Goal: Task Accomplishment & Management: Complete application form

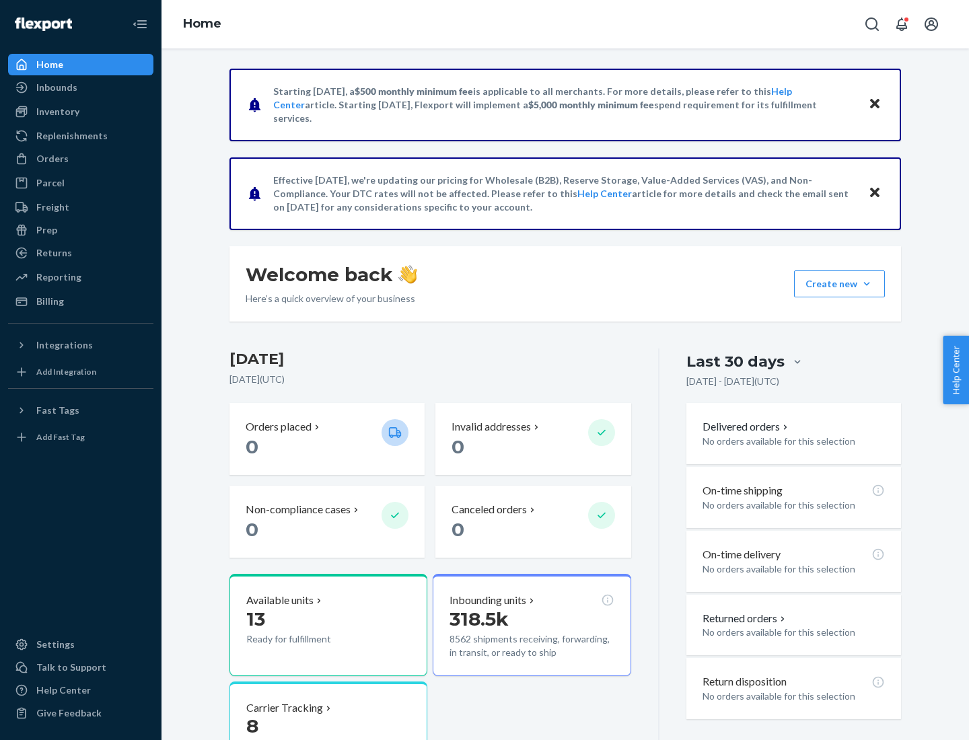
click at [866, 284] on button "Create new Create new inbound Create new order Create new product" at bounding box center [839, 283] width 91 height 27
click at [81, 87] on div "Inbounds" at bounding box center [80, 87] width 143 height 19
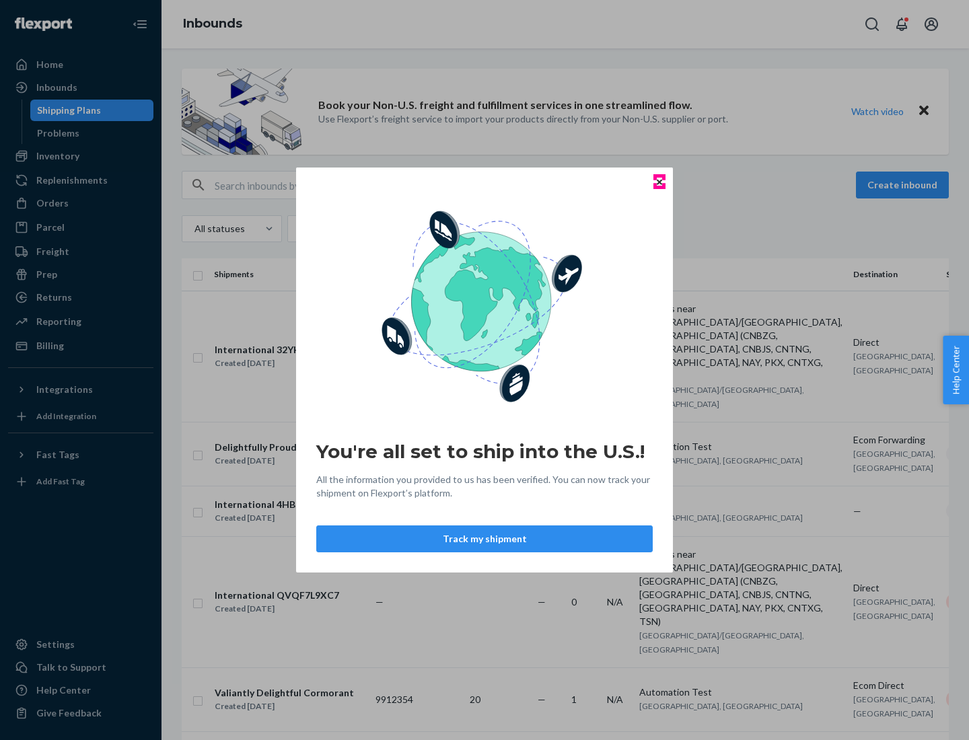
click at [659, 182] on icon "Close" at bounding box center [659, 181] width 5 height 5
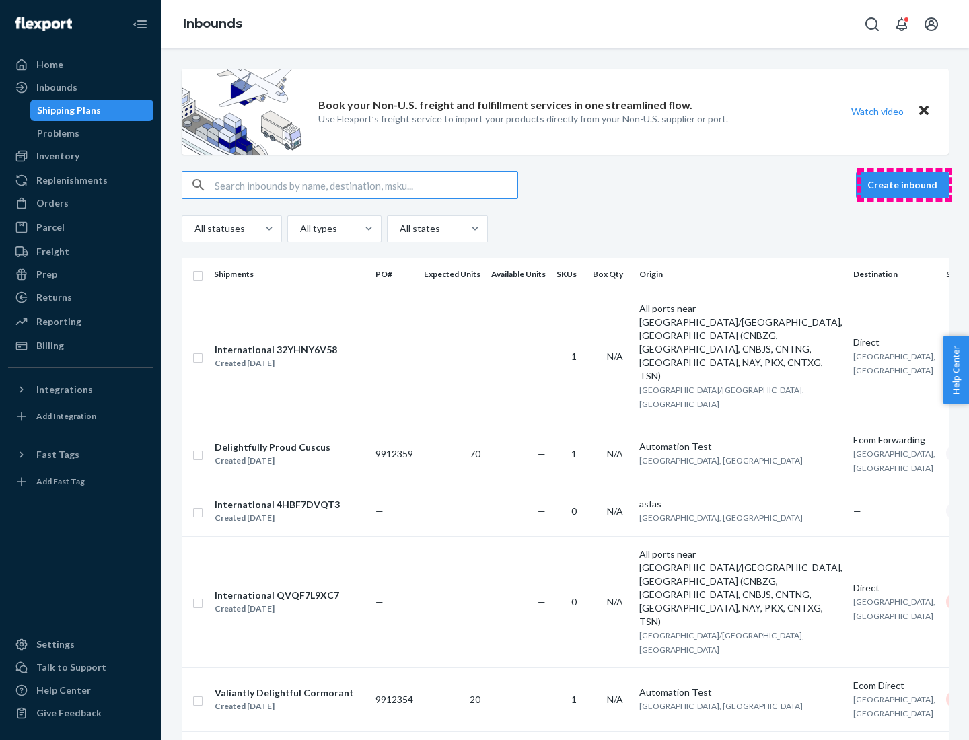
click at [904, 185] on button "Create inbound" at bounding box center [902, 185] width 93 height 27
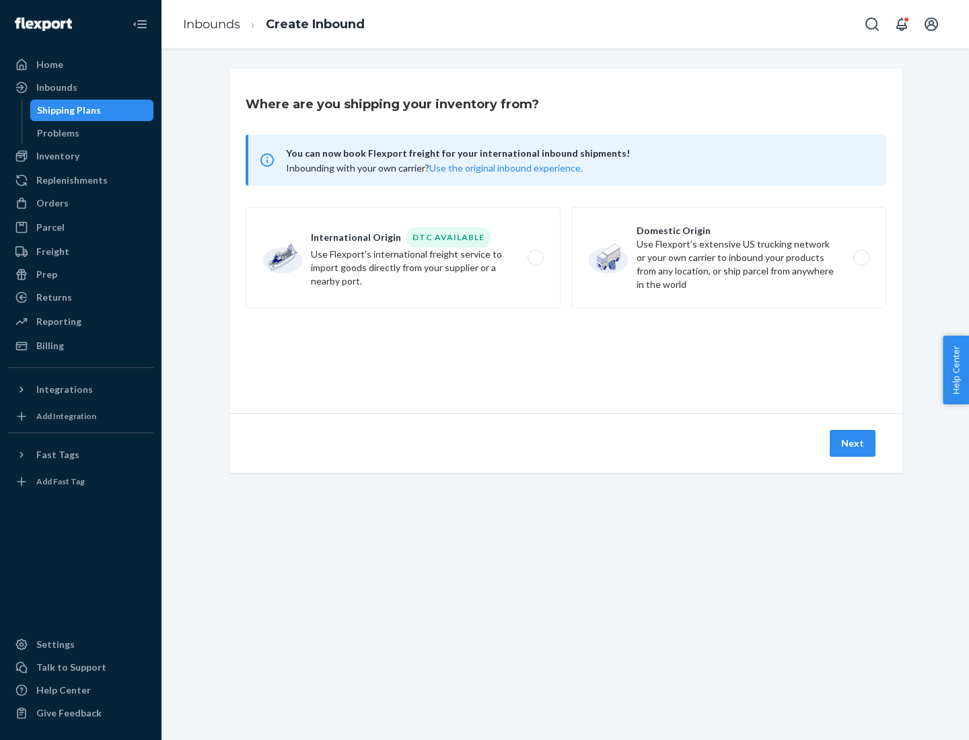
click at [729, 258] on label "Domestic Origin Use Flexport’s extensive US trucking network or your own carrie…" at bounding box center [728, 257] width 315 height 101
click at [860, 258] on input "Domestic Origin Use Flexport’s extensive US trucking network or your own carrie…" at bounding box center [864, 258] width 9 height 9
radio input "true"
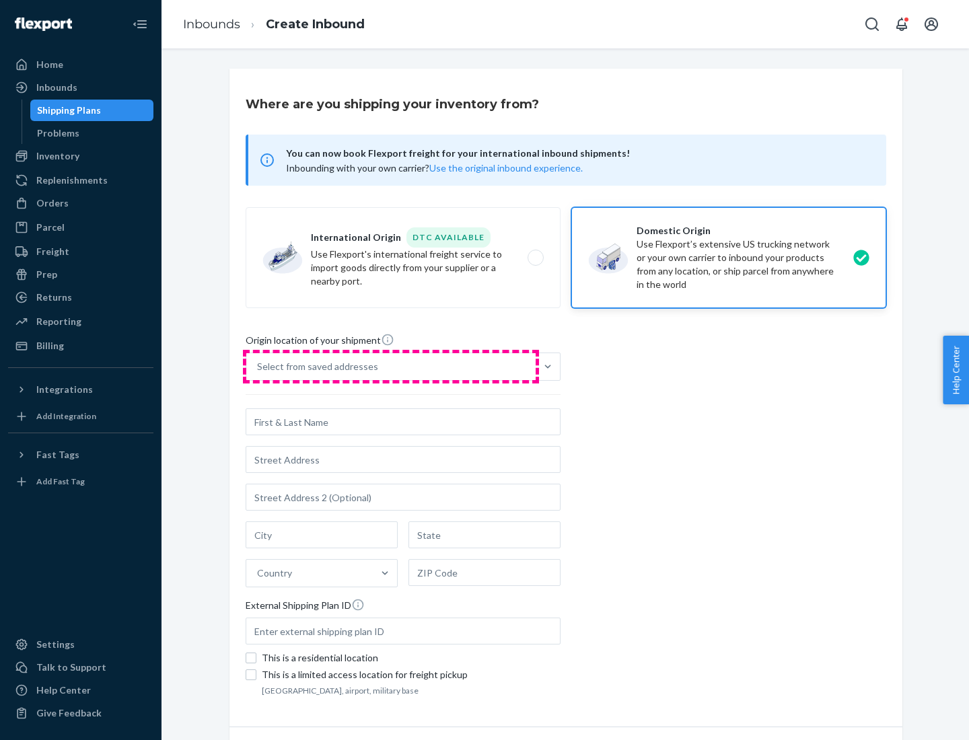
click at [391, 367] on div "Select from saved addresses" at bounding box center [390, 366] width 289 height 27
click at [258, 367] on input "Select from saved addresses" at bounding box center [257, 366] width 1 height 13
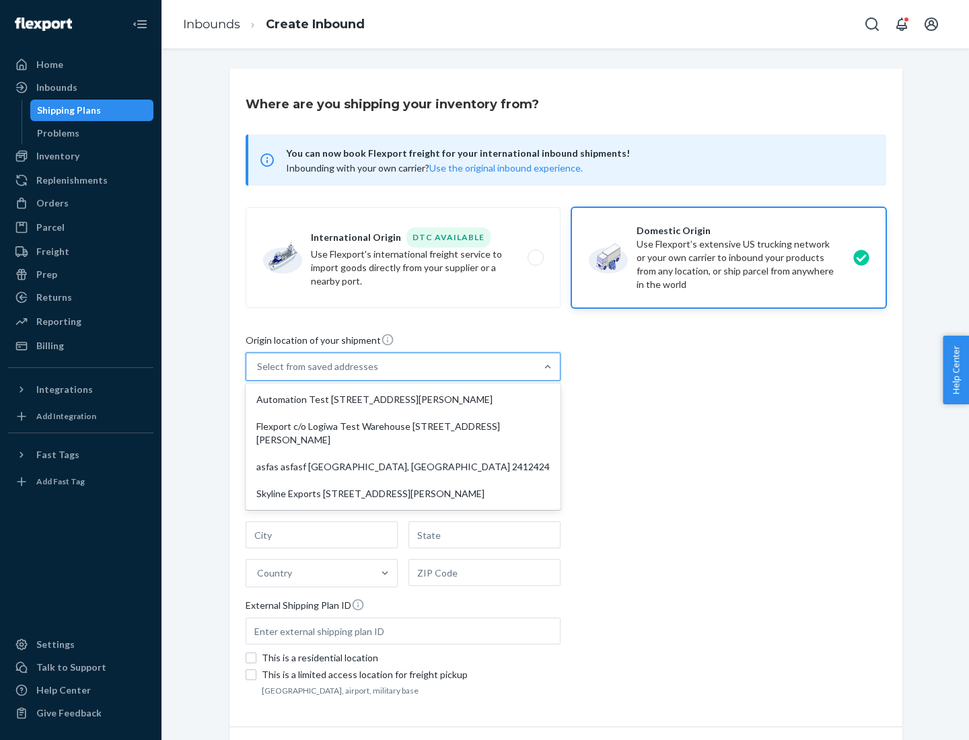
scroll to position [5, 0]
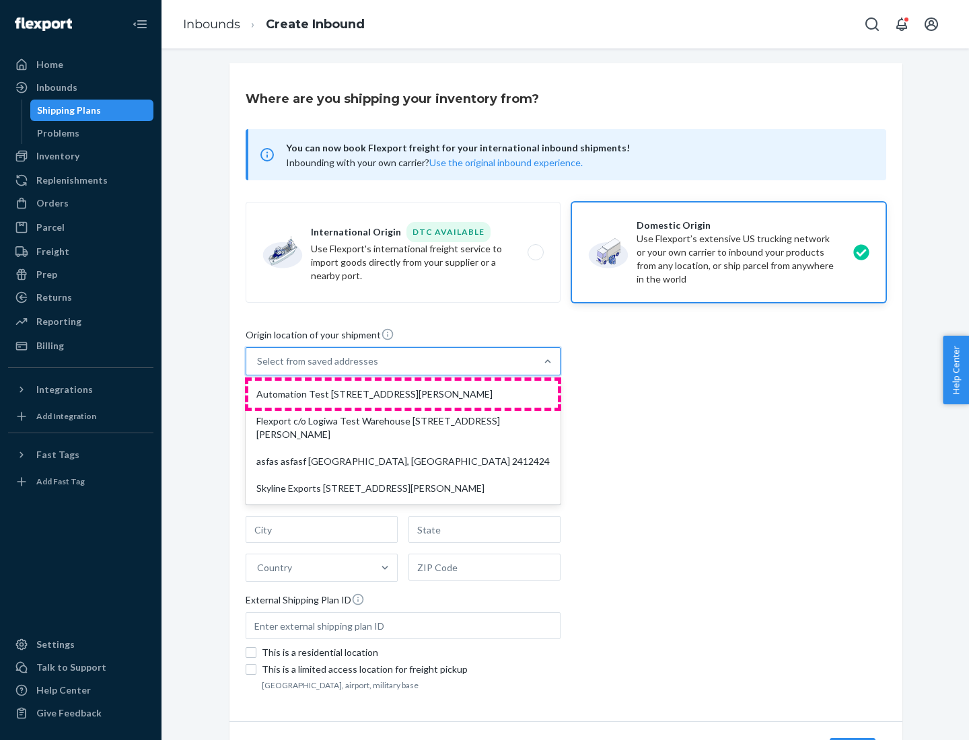
click at [403, 394] on div "Automation Test [STREET_ADDRESS][PERSON_NAME]" at bounding box center [402, 394] width 309 height 27
click at [258, 368] on input "option Automation Test [STREET_ADDRESS][PERSON_NAME] focused, 1 of 4. 4 results…" at bounding box center [257, 361] width 1 height 13
type input "Automation Test"
type input "9th Floor"
type input "[GEOGRAPHIC_DATA]"
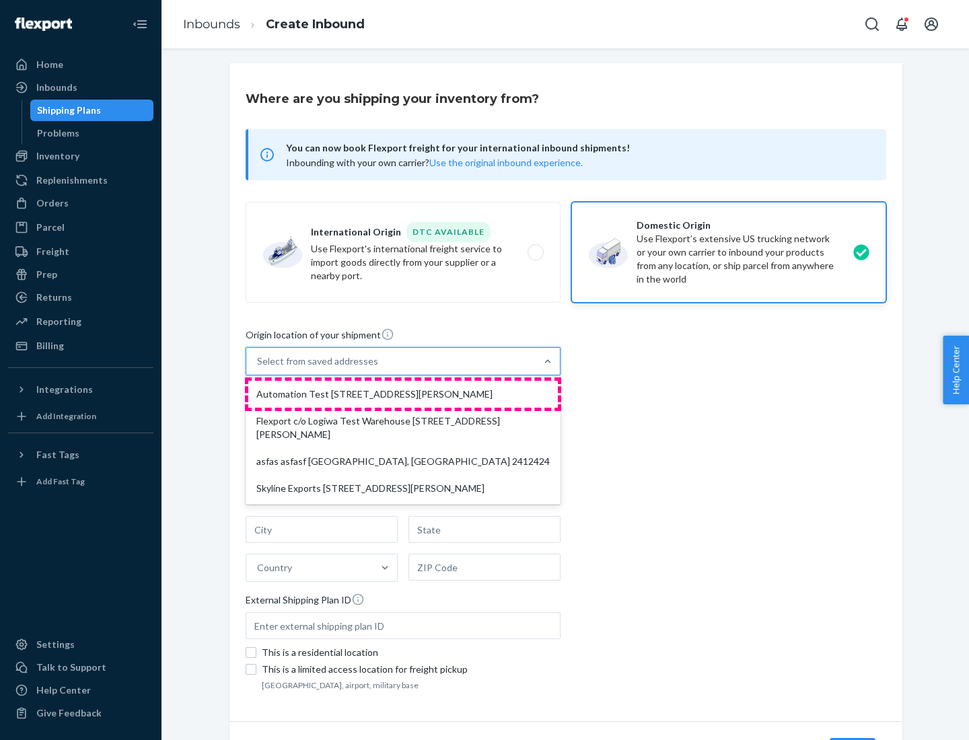
type input "CA"
type input "94104"
type input "[STREET_ADDRESS][PERSON_NAME]"
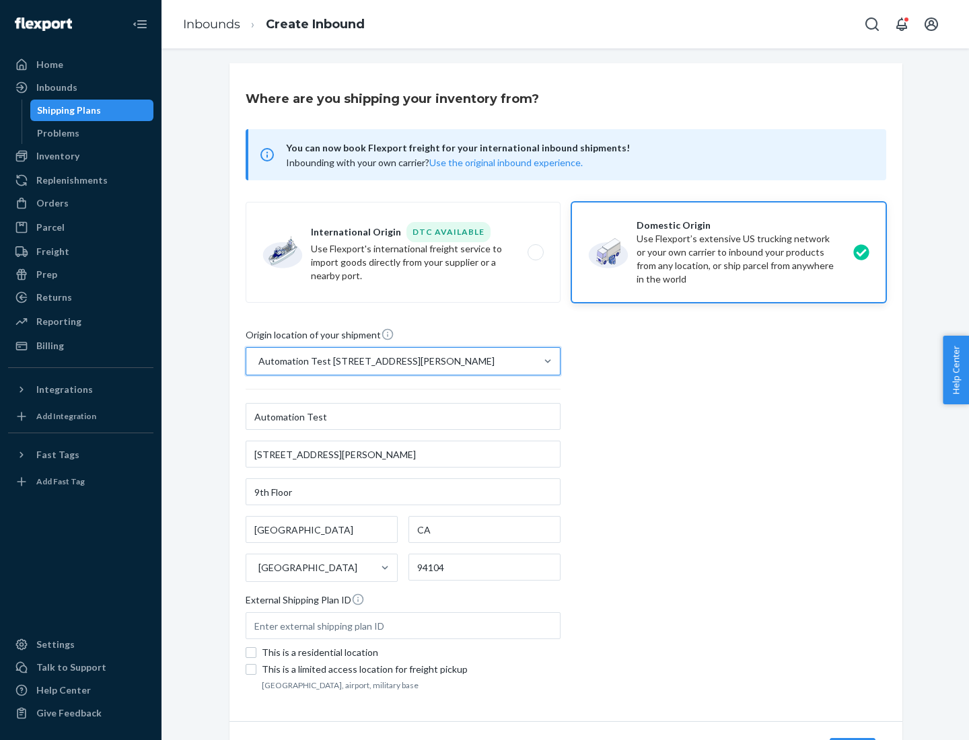
scroll to position [79, 0]
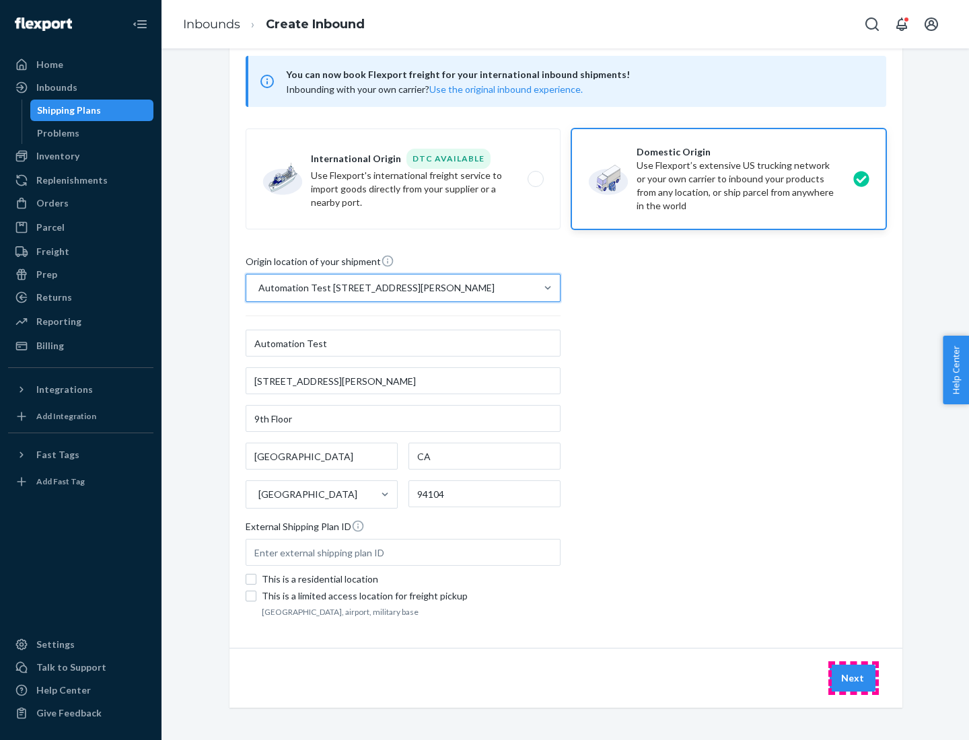
click at [853, 678] on button "Next" at bounding box center [852, 678] width 46 height 27
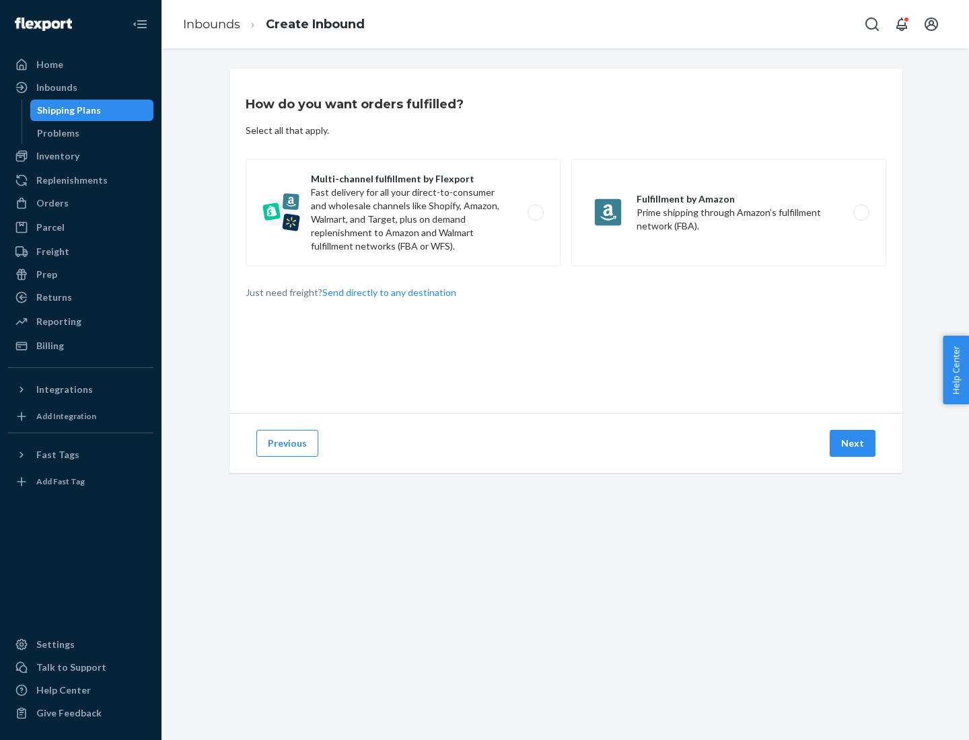
click at [403, 213] on label "Multi-channel fulfillment by Flexport Fast delivery for all your direct-to-cons…" at bounding box center [403, 213] width 315 height 108
click at [535, 213] on input "Multi-channel fulfillment by Flexport Fast delivery for all your direct-to-cons…" at bounding box center [539, 213] width 9 height 9
radio input "true"
click at [853, 443] on button "Next" at bounding box center [852, 443] width 46 height 27
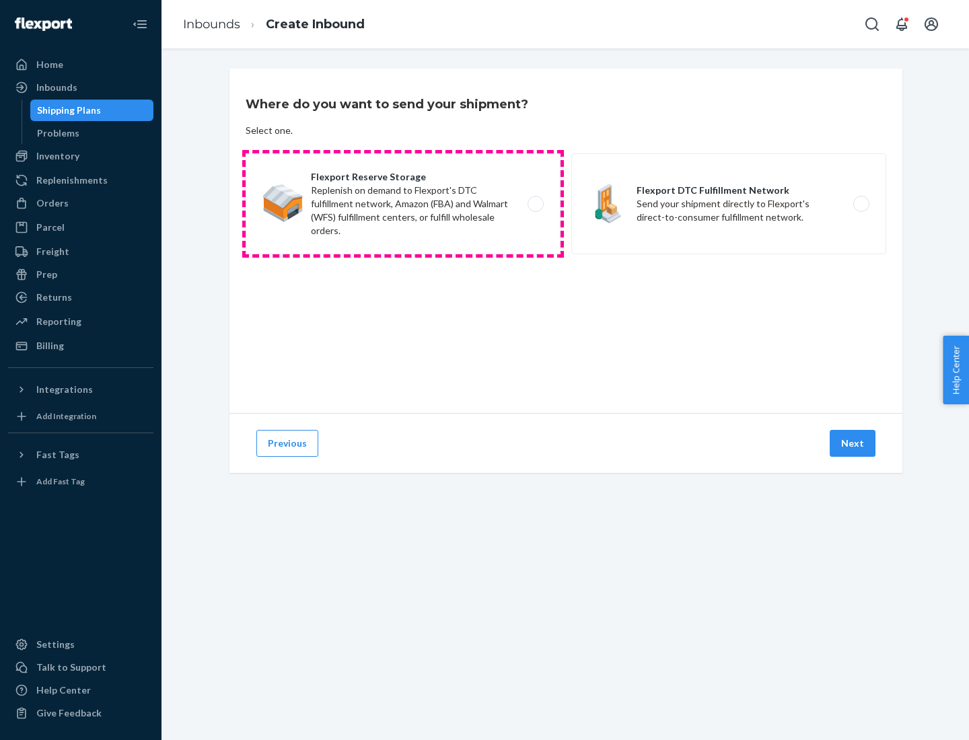
click at [403, 204] on label "Flexport Reserve Storage Replenish on demand to Flexport's DTC fulfillment netw…" at bounding box center [403, 203] width 315 height 101
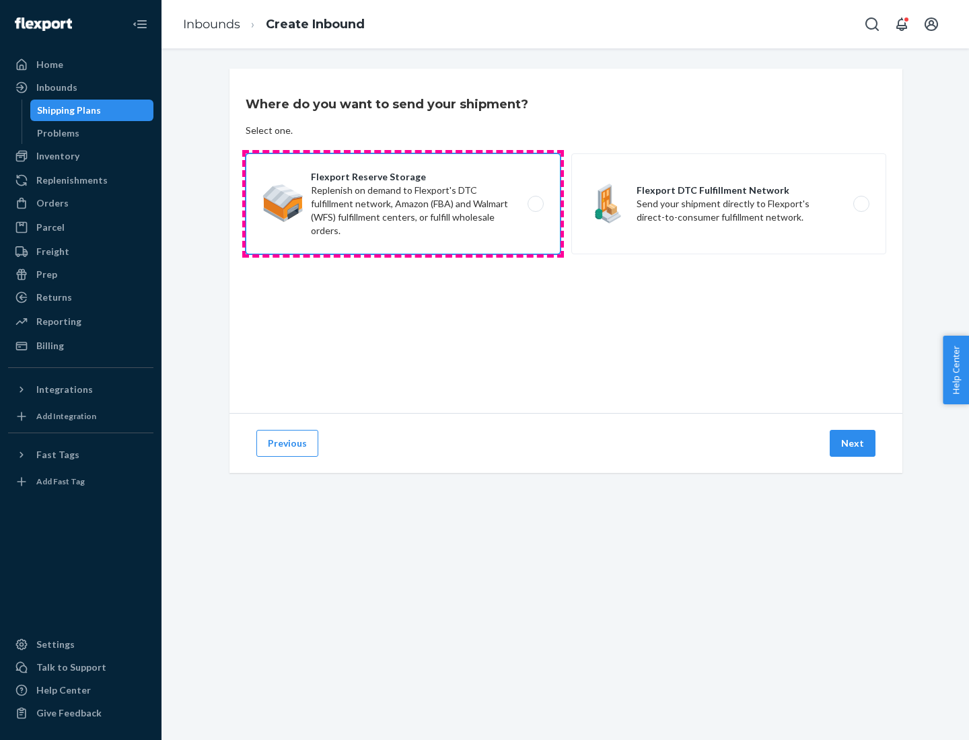
click at [535, 204] on input "Flexport Reserve Storage Replenish on demand to Flexport's DTC fulfillment netw…" at bounding box center [539, 204] width 9 height 9
radio input "true"
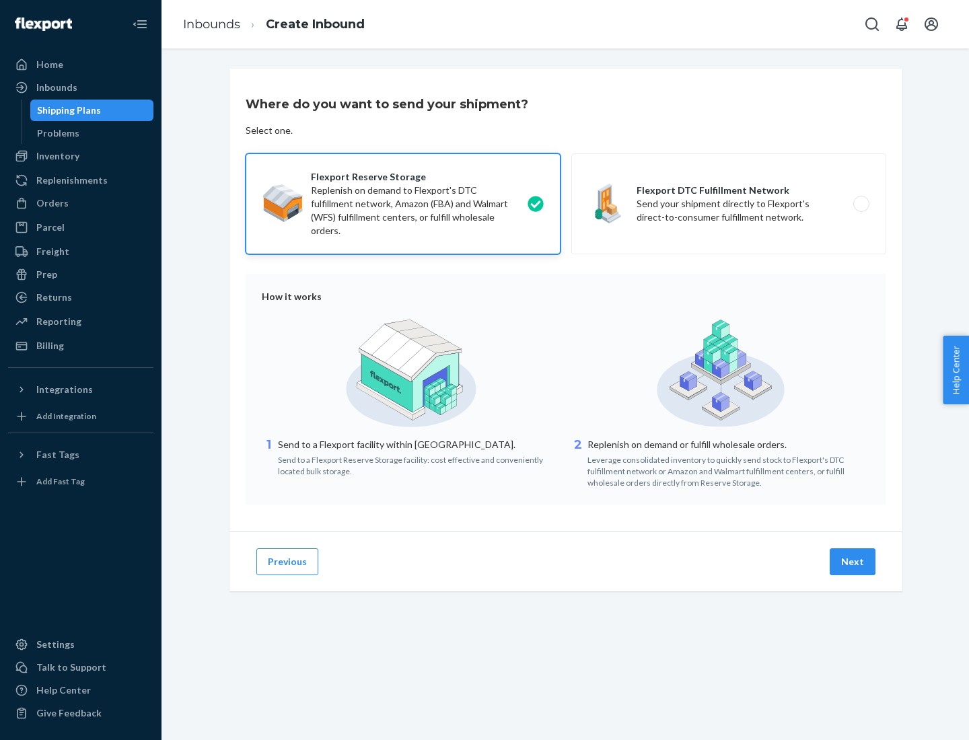
click at [853, 562] on button "Next" at bounding box center [852, 561] width 46 height 27
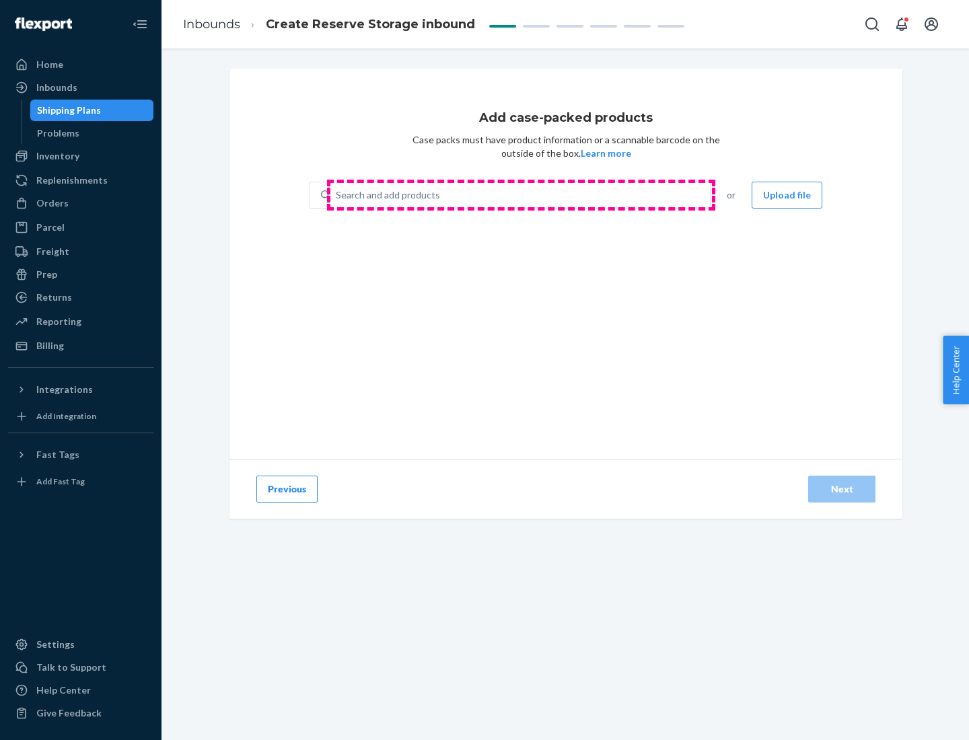
click at [521, 195] on div "Search and add products" at bounding box center [519, 195] width 379 height 24
click at [337, 195] on input "Search and add products" at bounding box center [336, 194] width 1 height 13
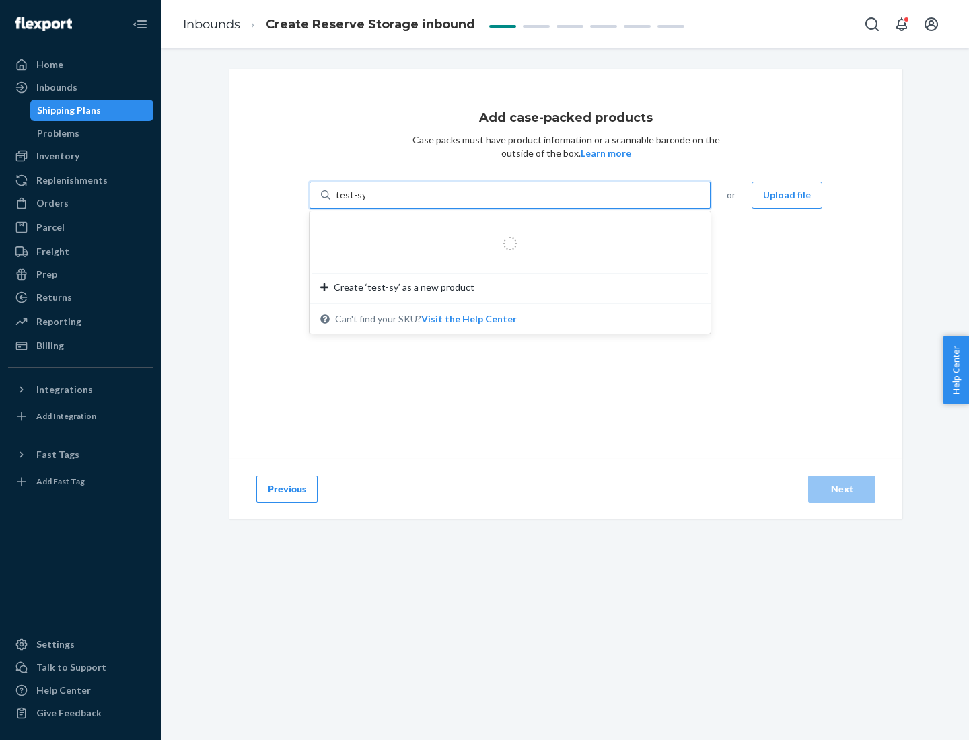
type input "test-syn"
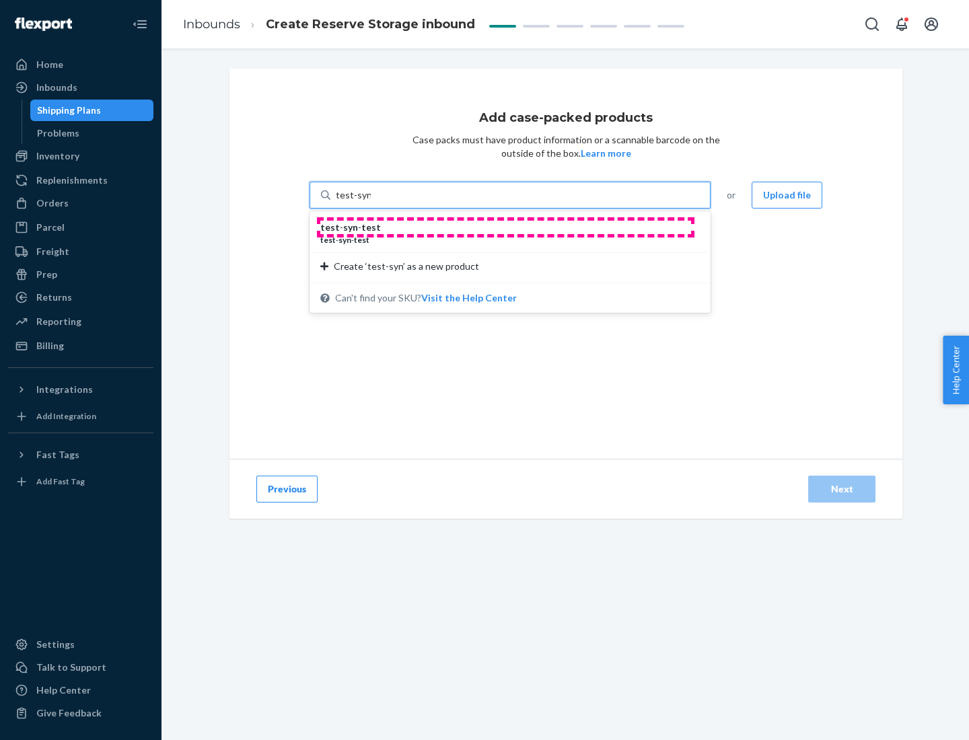
click at [505, 227] on div "test - syn - test" at bounding box center [504, 227] width 369 height 13
click at [371, 202] on input "test-syn" at bounding box center [353, 194] width 35 height 13
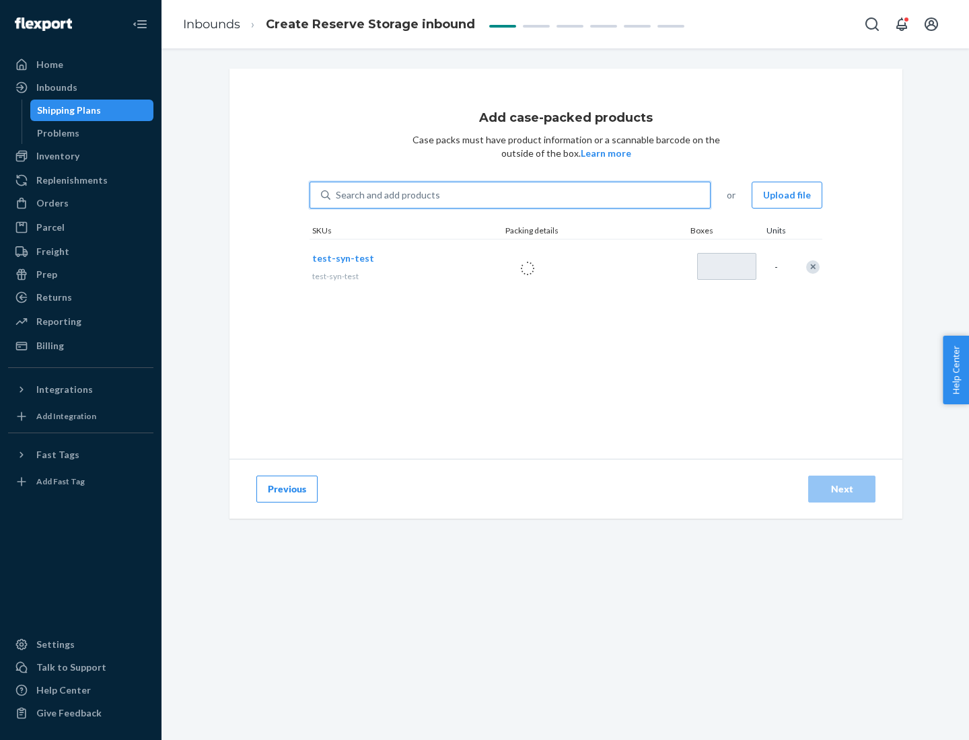
type input "1"
click at [842, 489] on div "Next" at bounding box center [841, 488] width 44 height 13
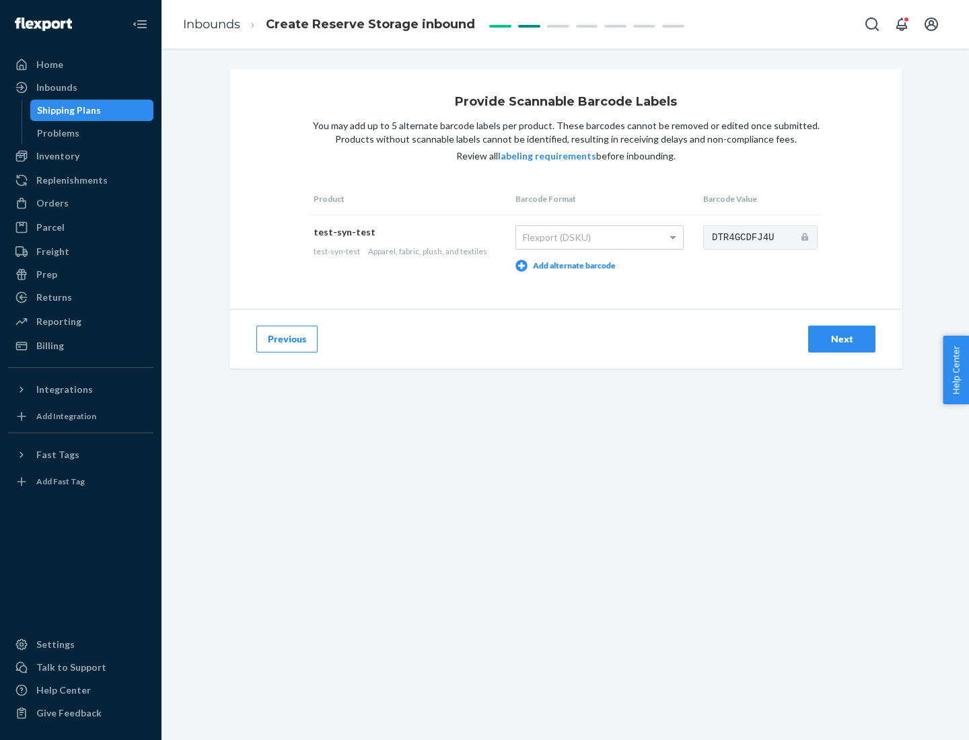
click at [842, 338] on div "Next" at bounding box center [841, 338] width 44 height 13
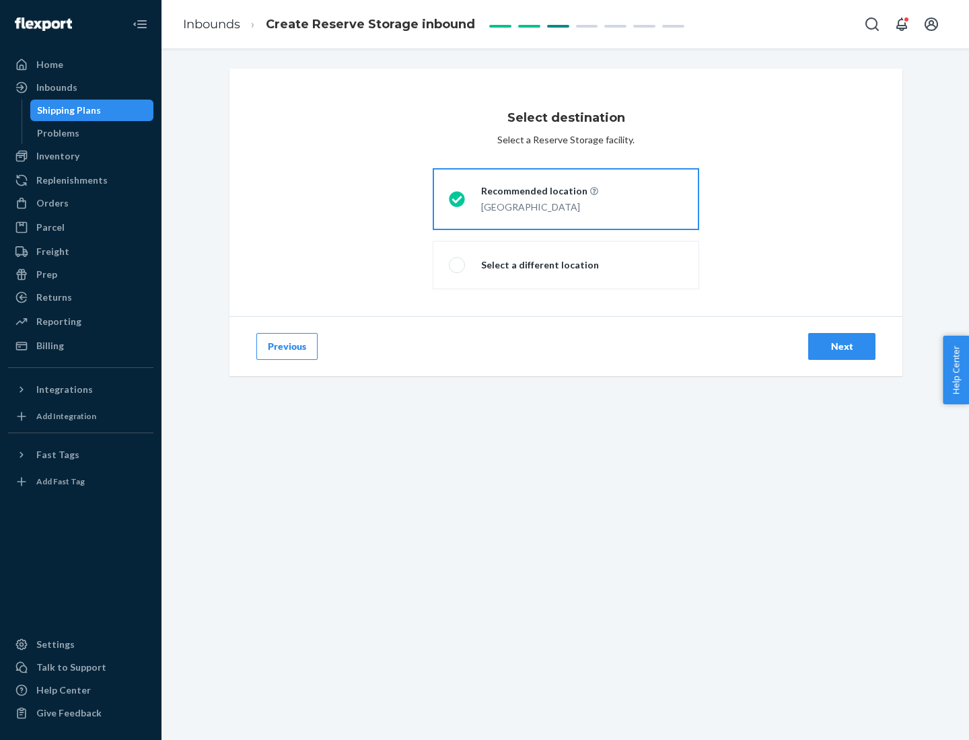
click at [842, 346] on div "Next" at bounding box center [841, 346] width 44 height 13
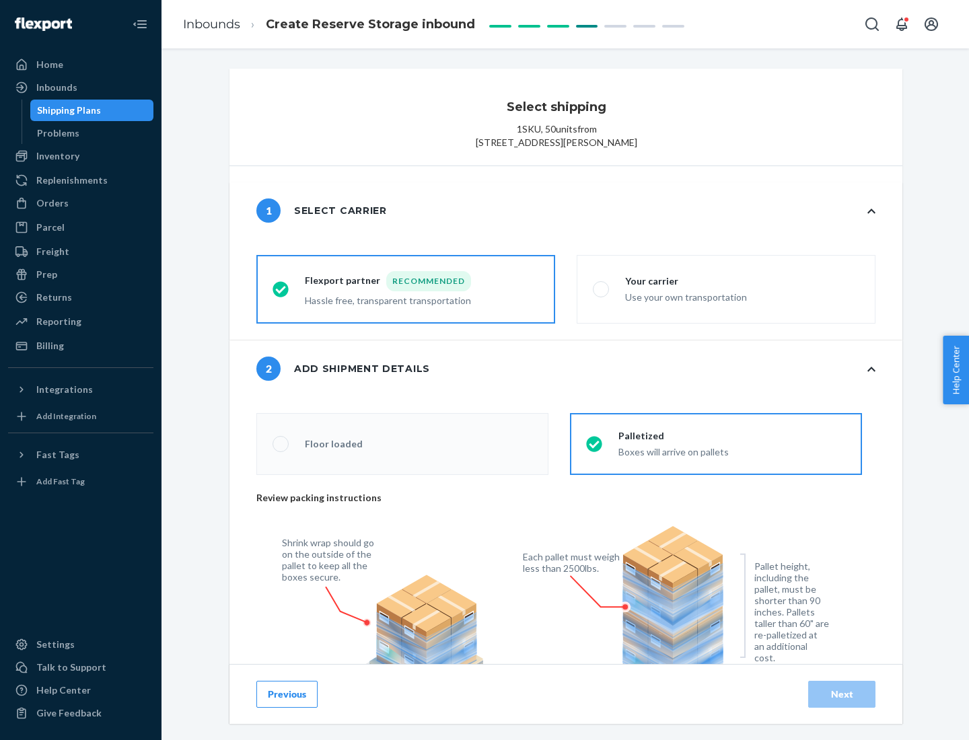
radio input "false"
type input "1"
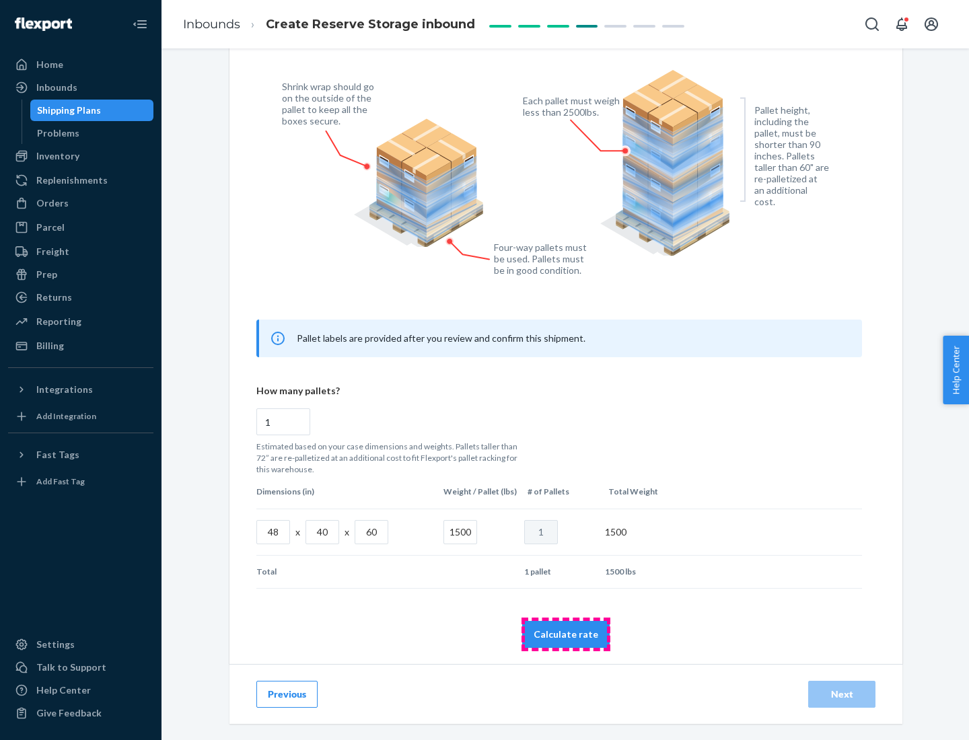
click at [566, 634] on button "Calculate rate" at bounding box center [565, 634] width 87 height 27
radio input "false"
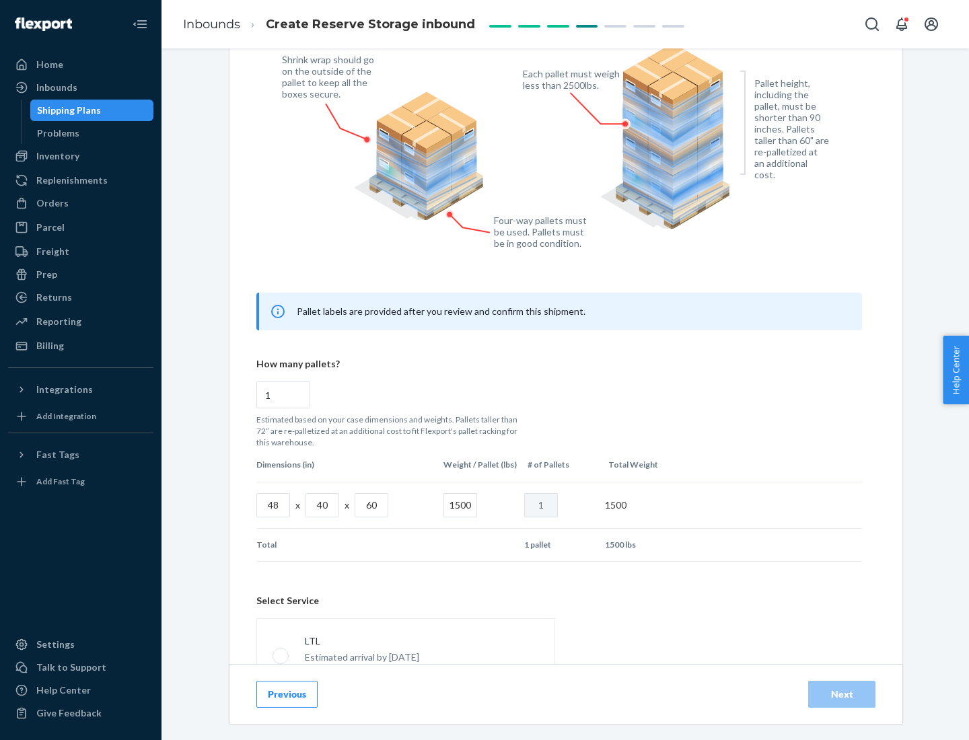
scroll to position [595, 0]
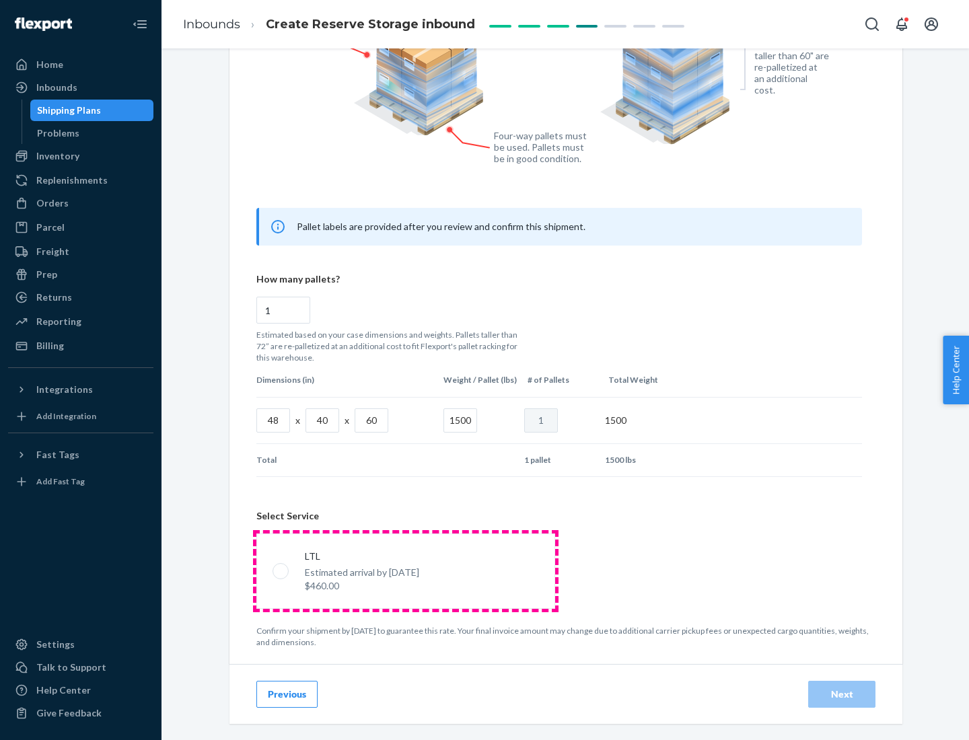
click at [405, 570] on p "Estimated arrival by [DATE]" at bounding box center [362, 572] width 114 height 13
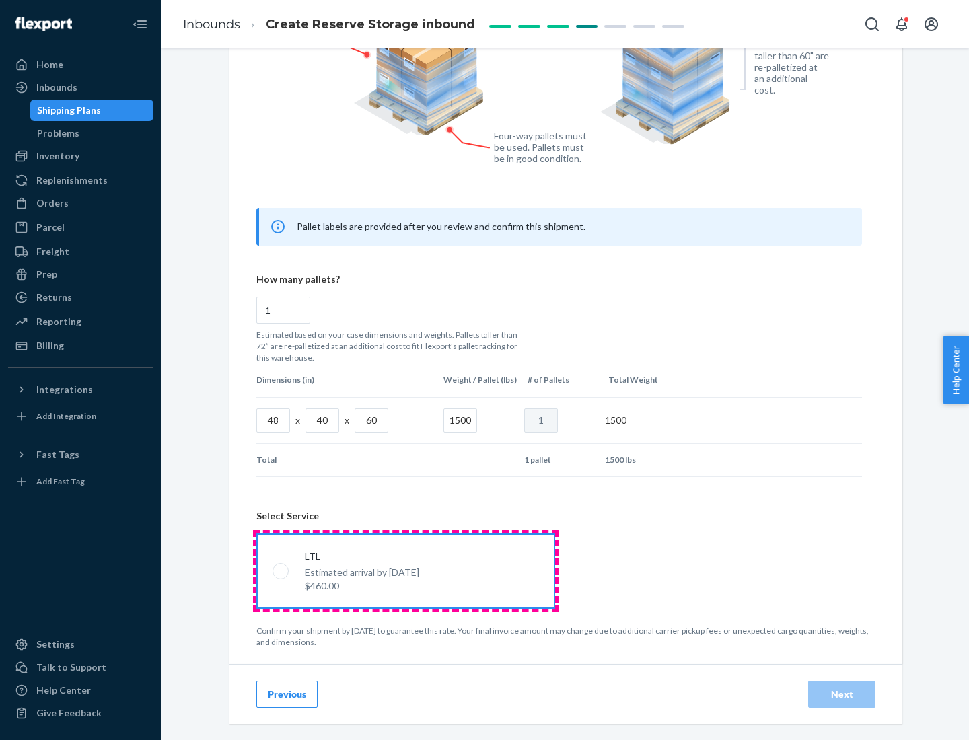
click at [281, 570] on input "LTL Estimated arrival by [DATE] $460.00" at bounding box center [276, 570] width 9 height 9
radio input "true"
radio input "false"
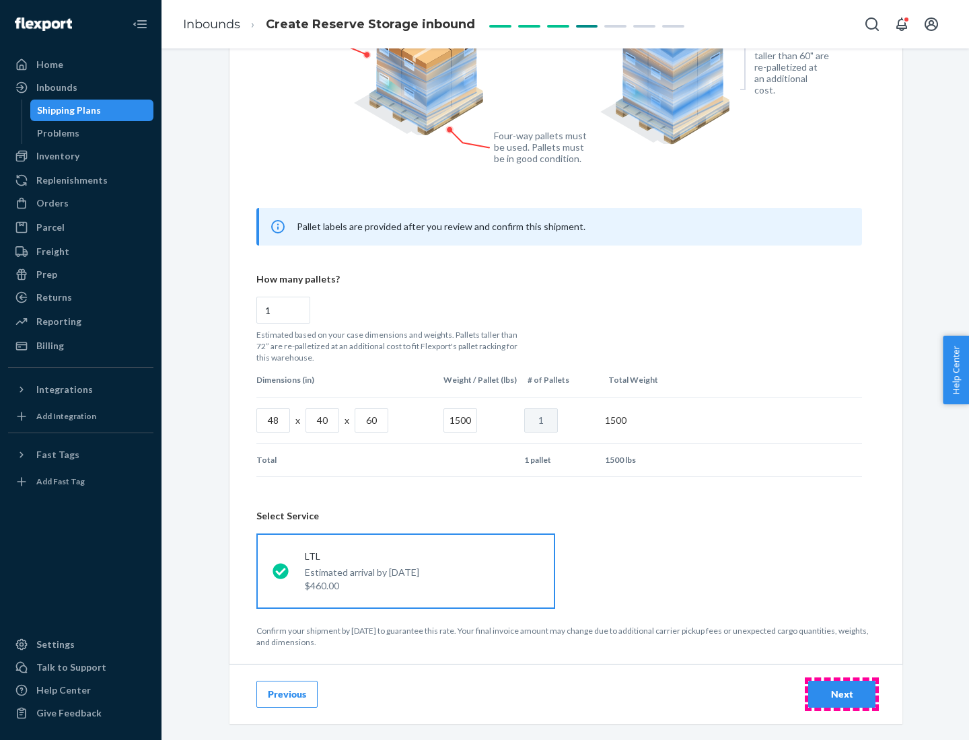
click at [842, 694] on div "Next" at bounding box center [841, 694] width 44 height 13
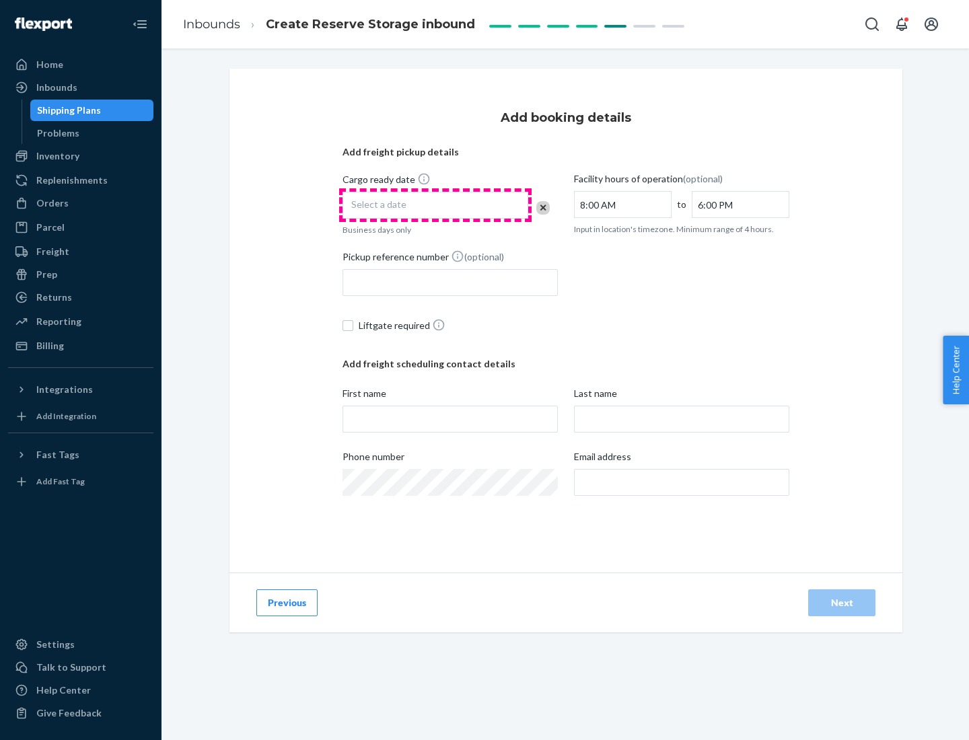
click at [435, 205] on div "Select a date" at bounding box center [435, 205] width 186 height 27
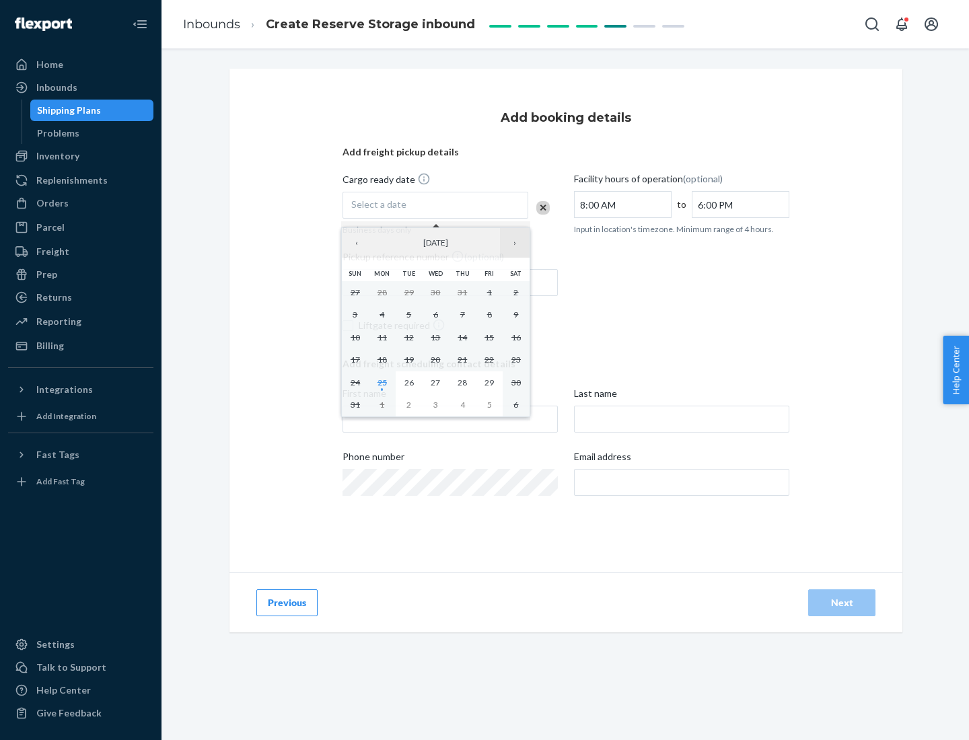
click at [515, 243] on button "›" at bounding box center [515, 243] width 30 height 30
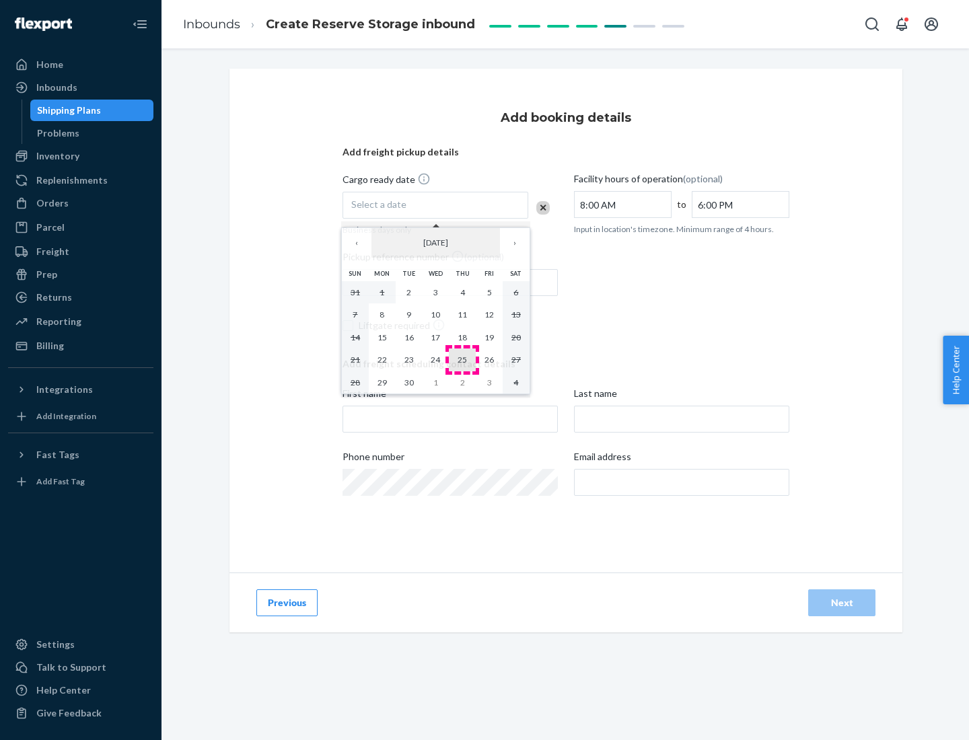
click at [462, 359] on abbr "25" at bounding box center [461, 360] width 9 height 10
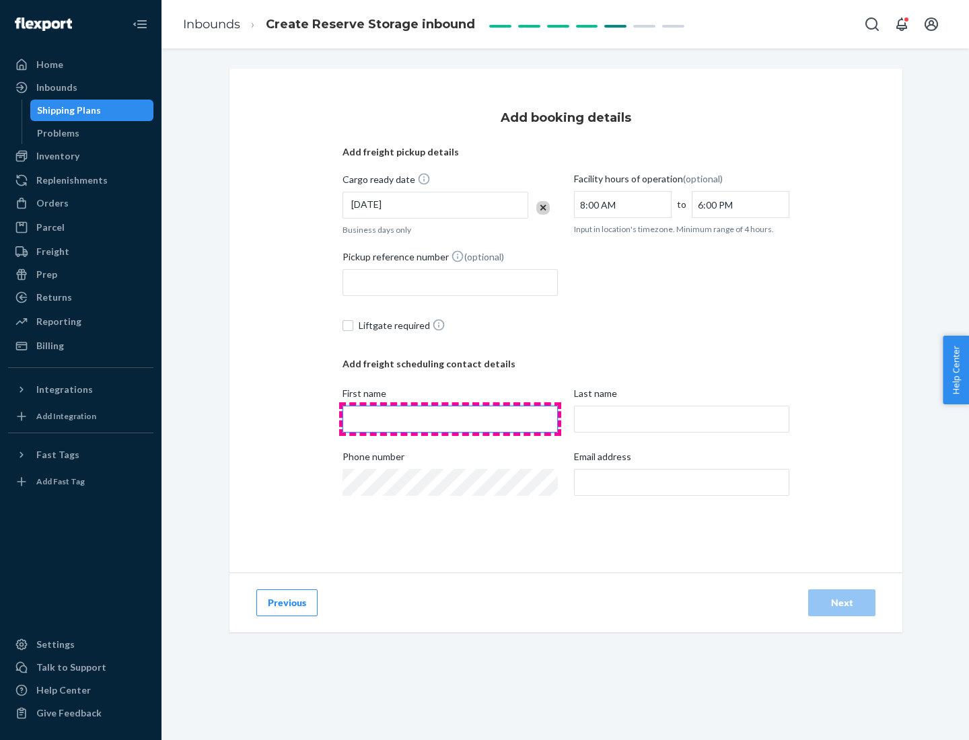
click at [450, 419] on input "First name" at bounding box center [449, 419] width 215 height 27
type input "[PERSON_NAME]"
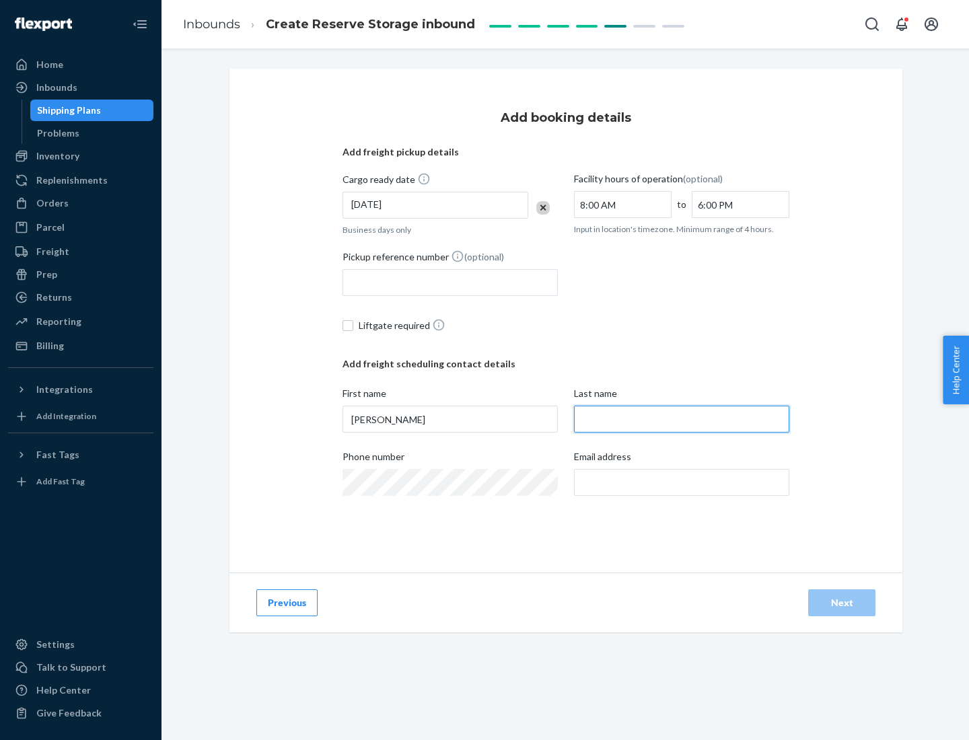
click at [681, 419] on input "Last name" at bounding box center [681, 419] width 215 height 27
type input "Doe"
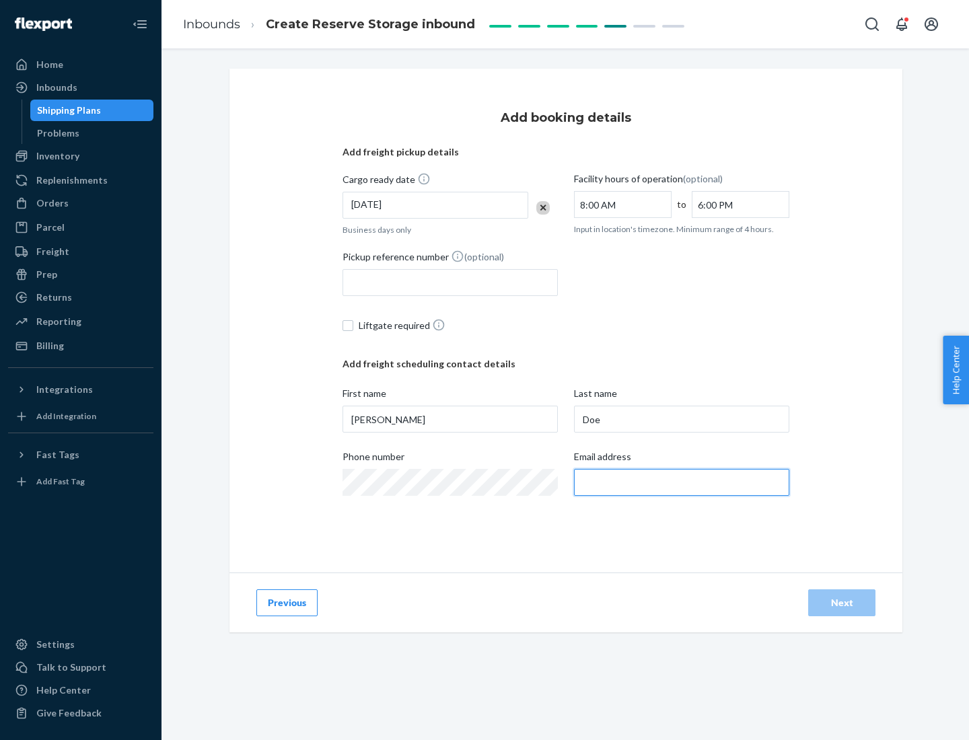
click at [681, 482] on input "Email address" at bounding box center [681, 482] width 215 height 27
type input "[EMAIL_ADDRESS][DOMAIN_NAME]"
click at [842, 603] on div "Next" at bounding box center [841, 602] width 44 height 13
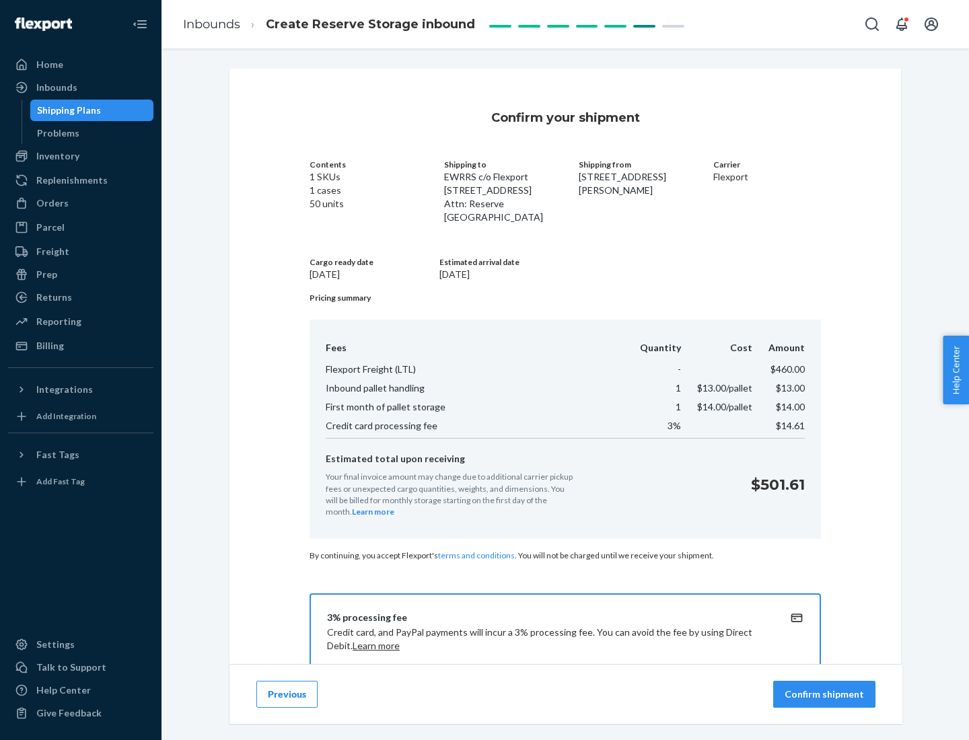
scroll to position [194, 0]
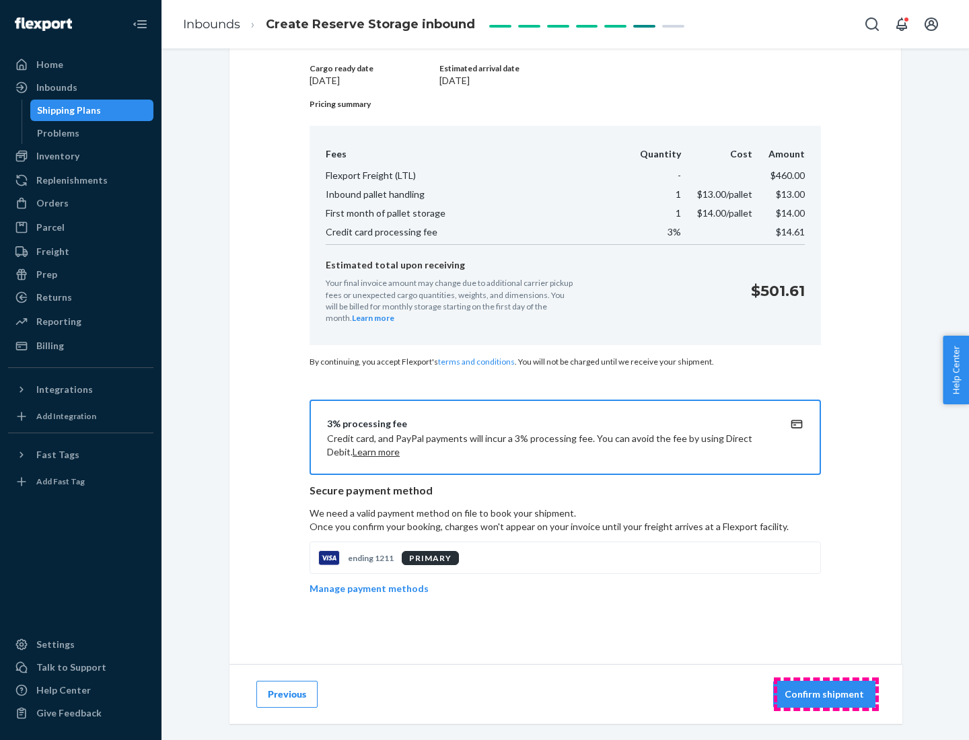
click at [825, 694] on p "Confirm shipment" at bounding box center [823, 694] width 79 height 13
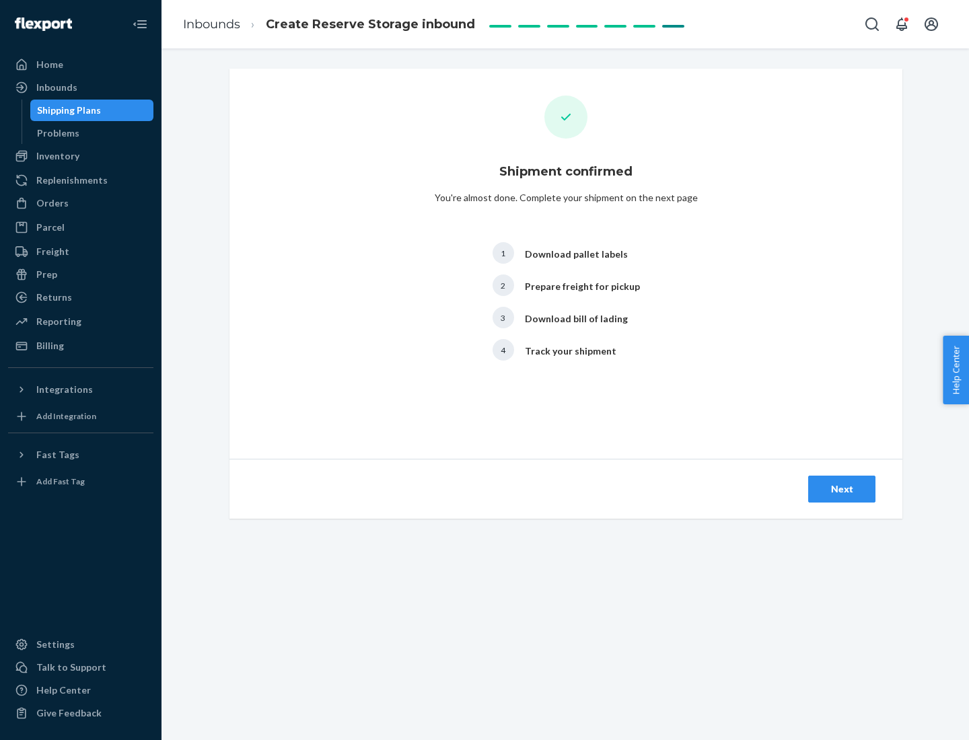
click at [842, 489] on div "Next" at bounding box center [841, 488] width 44 height 13
